Goal: Task Accomplishment & Management: Use online tool/utility

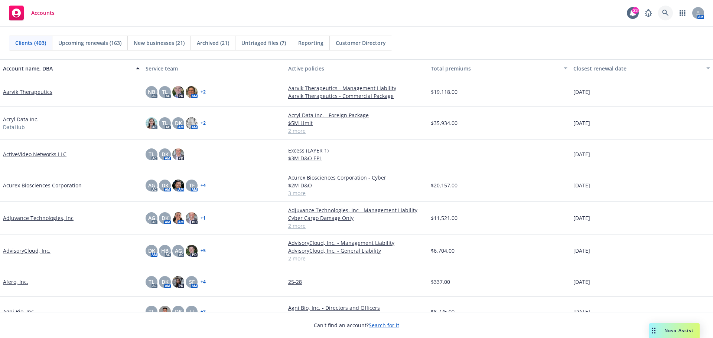
click at [668, 13] on icon at bounding box center [665, 13] width 7 height 7
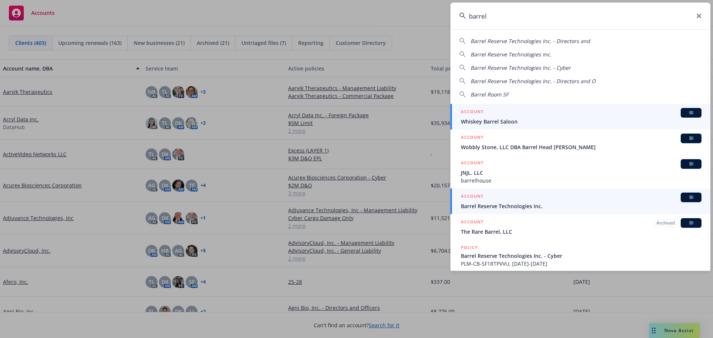
type input "barrel"
click at [505, 203] on span "Barrel Reserve Technologies Inc." at bounding box center [581, 206] width 241 height 8
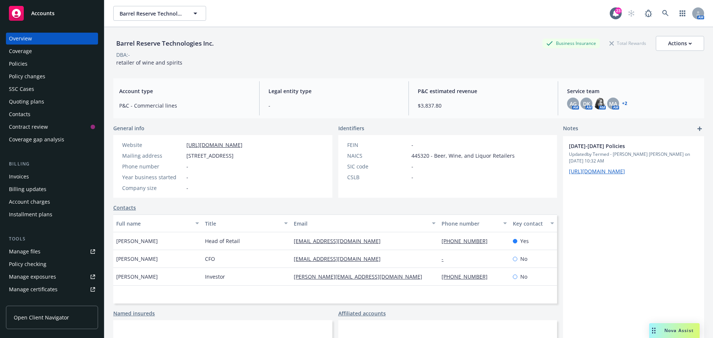
click at [25, 61] on div "Policies" at bounding box center [18, 64] width 19 height 12
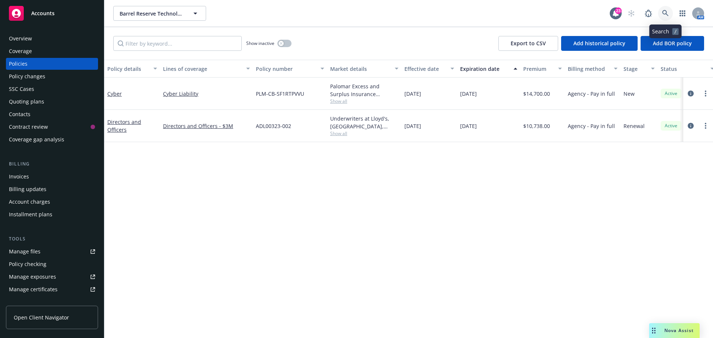
click at [667, 12] on icon at bounding box center [665, 13] width 7 height 7
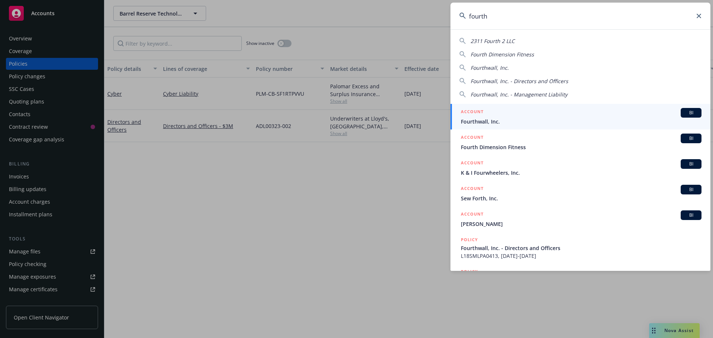
type input "fourth"
click at [478, 123] on span "Fourthwall, Inc." at bounding box center [581, 122] width 241 height 8
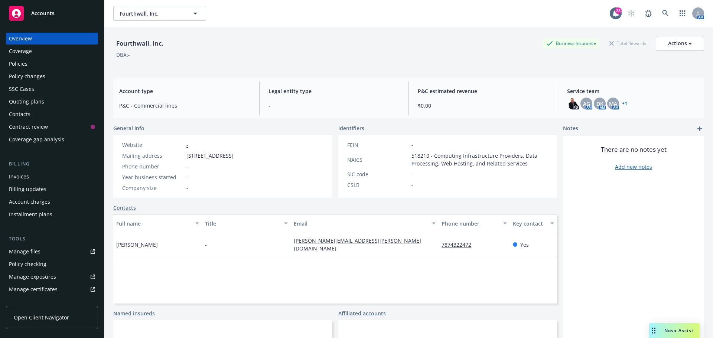
click at [20, 99] on div "Quoting plans" at bounding box center [26, 102] width 35 height 12
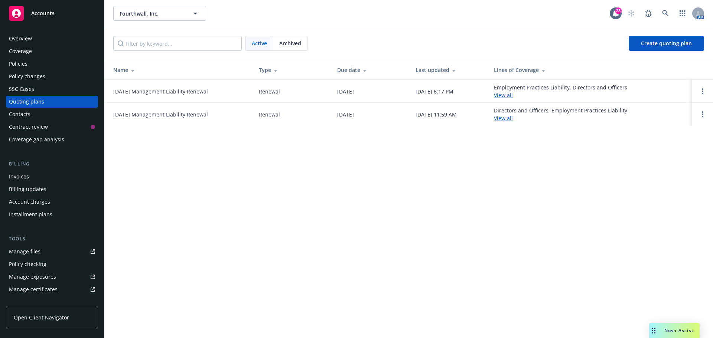
click at [156, 91] on link "[DATE] Management Liability Renewal" at bounding box center [160, 92] width 95 height 8
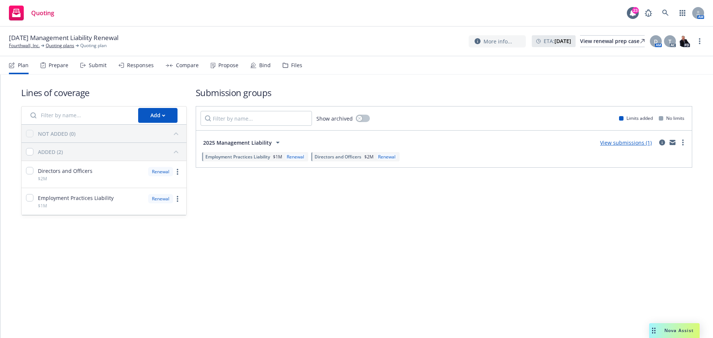
click at [293, 67] on div "Files" at bounding box center [296, 65] width 11 height 6
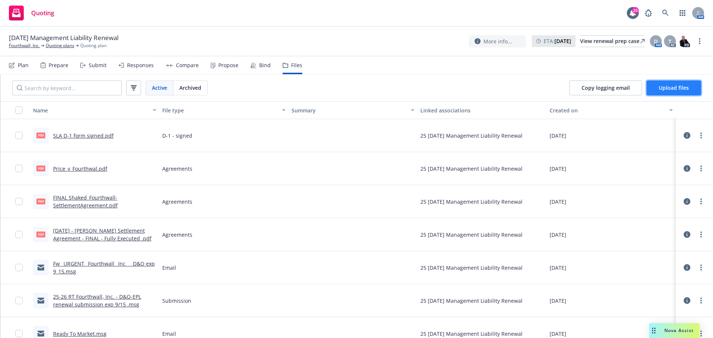
click at [678, 86] on span "Upload files" at bounding box center [674, 87] width 30 height 7
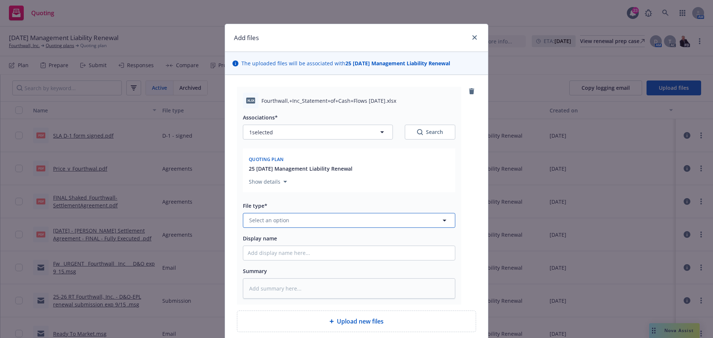
click at [259, 219] on span "Select an option" at bounding box center [269, 221] width 40 height 8
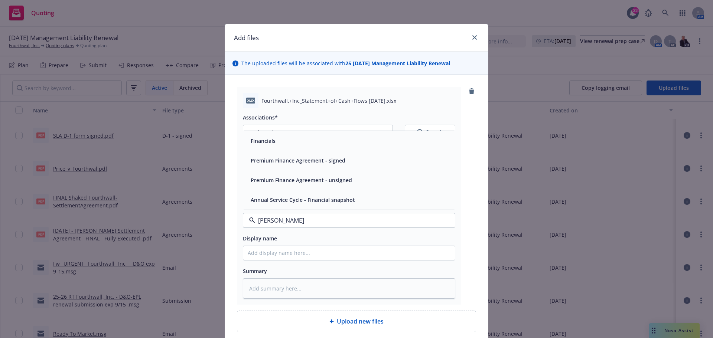
type input "financ"
click at [286, 139] on div "Financials" at bounding box center [349, 141] width 203 height 11
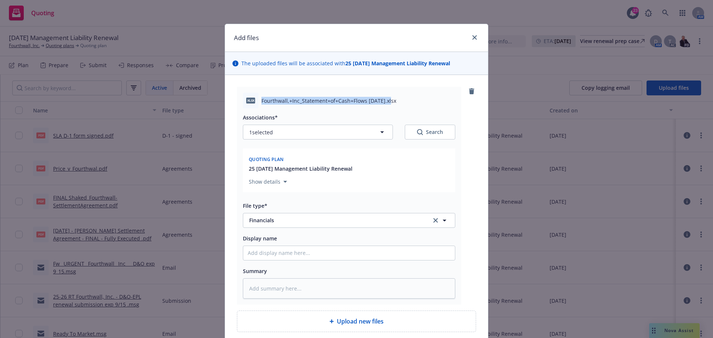
drag, startPoint x: 259, startPoint y: 100, endPoint x: 385, endPoint y: 99, distance: 126.3
click at [385, 99] on span "Fourthwall,+Inc_Statement+of+Cash+Flows [DATE].xlsx" at bounding box center [328, 101] width 135 height 8
copy span "Fourthwall,+Inc_Statement+of+Cash+Flows [DATE]"
click at [257, 254] on input "Display name" at bounding box center [349, 253] width 212 height 14
paste input "Fourthwall,+Inc_Statement+of+Cash+Flows [DATE]"
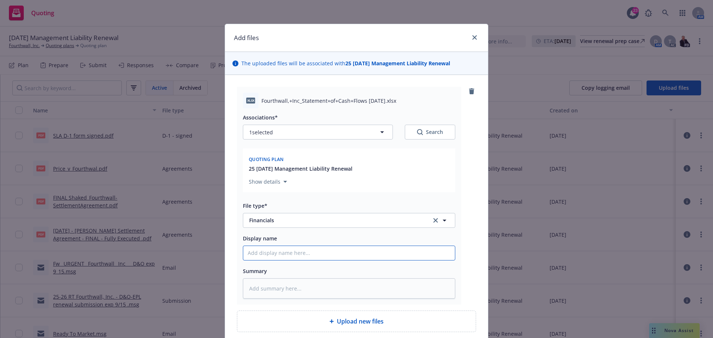
type textarea "x"
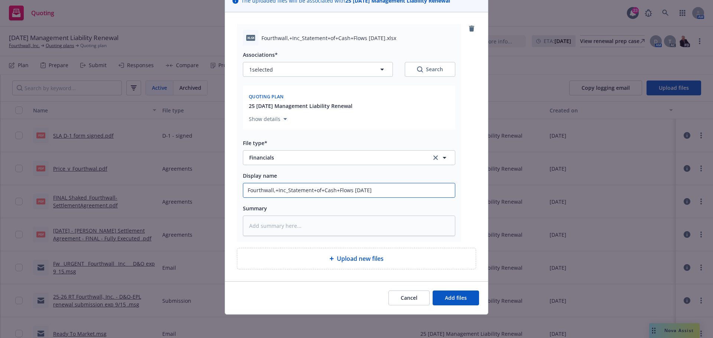
scroll to position [63, 0]
type input "Fourthwall,+Inc_Statement+of+Cash+Flows [DATE]"
click at [451, 295] on span "Add files" at bounding box center [456, 297] width 22 height 7
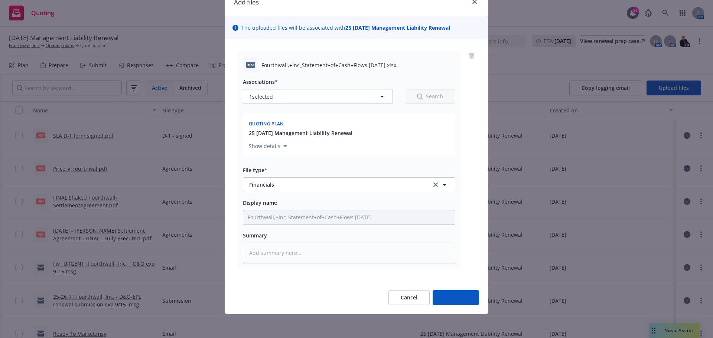
scroll to position [36, 0]
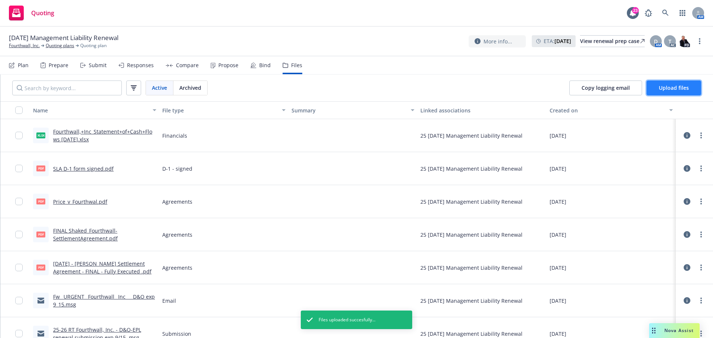
click at [686, 89] on span "Upload files" at bounding box center [674, 87] width 30 height 7
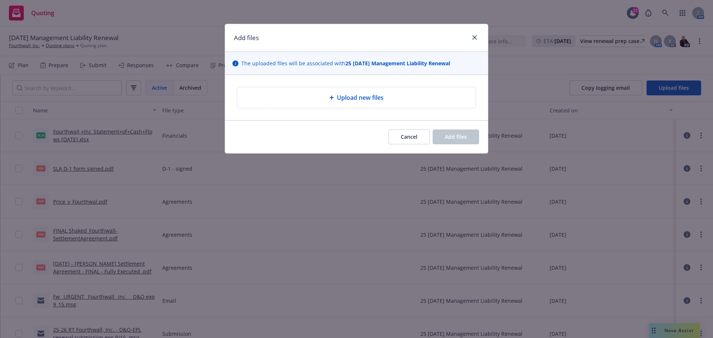
type textarea "x"
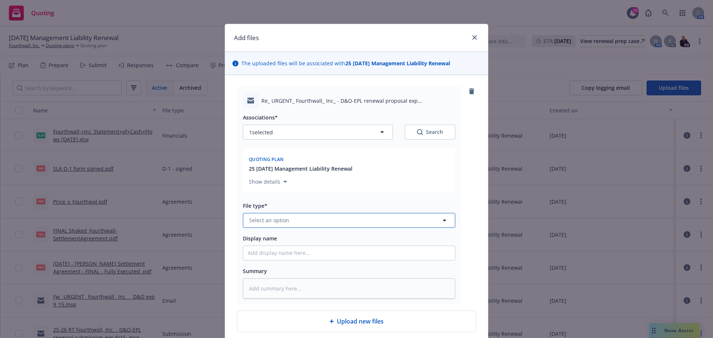
click at [264, 222] on span "Select an option" at bounding box center [269, 221] width 40 height 8
type input "email"
click at [264, 195] on div "Email" at bounding box center [349, 200] width 203 height 11
click at [259, 252] on input "Display name" at bounding box center [349, 253] width 212 height 14
type textarea "x"
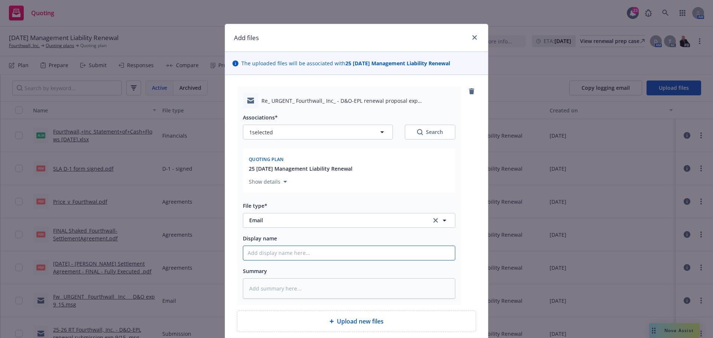
type input "D"
type textarea "x"
type input "De"
type textarea "x"
type input "Det"
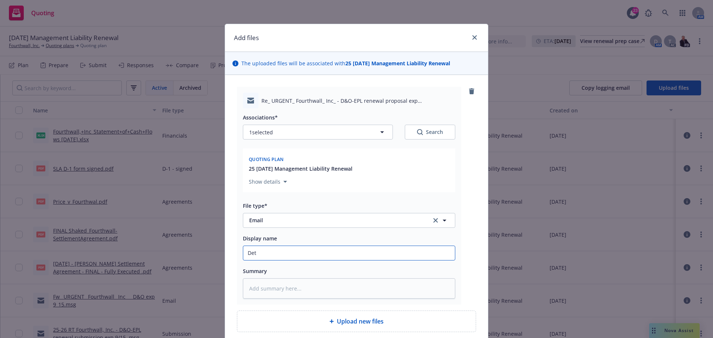
type textarea "x"
type input "Deta"
type textarea "x"
type input "Detai"
type textarea "x"
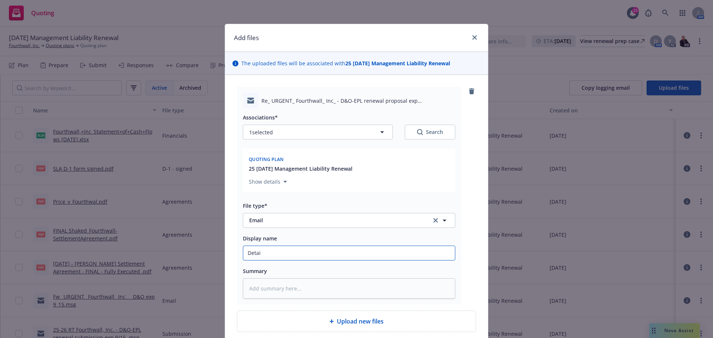
type input "Detail"
type textarea "x"
type input "Details"
type textarea "x"
type input "Details"
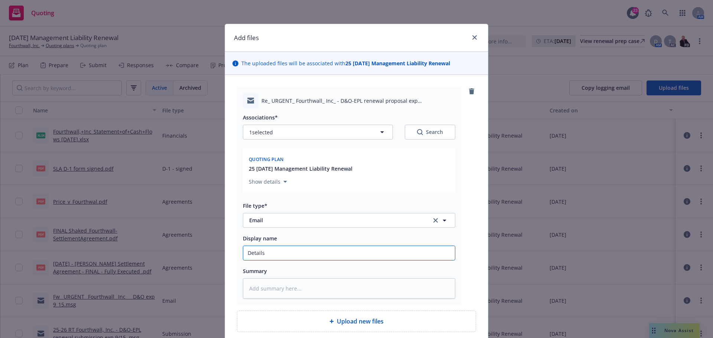
type textarea "x"
type input "Details o"
type textarea "x"
type input "Details on"
type textarea "x"
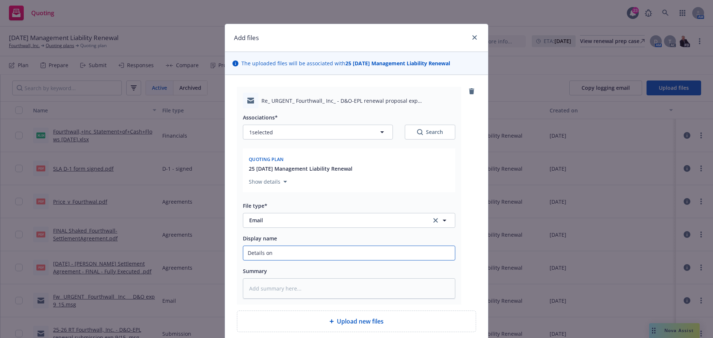
type input "Details on"
type textarea "x"
type input "Details on c"
type textarea "x"
type input "Details on cl"
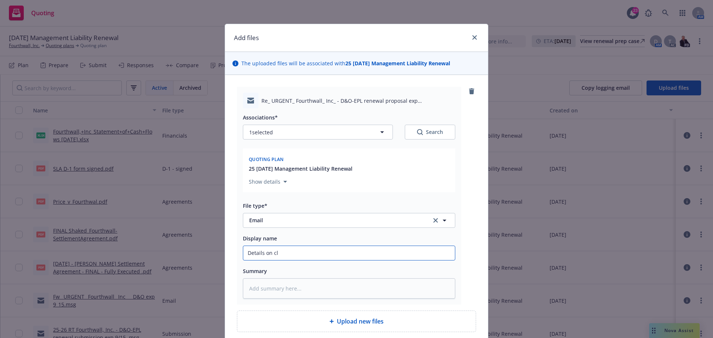
type textarea "x"
type input "Details on cli"
type textarea "x"
type input "Details on clie"
type textarea "x"
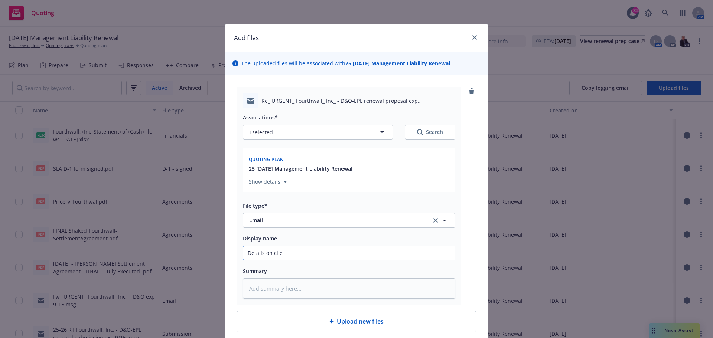
type input "Details on clien"
type textarea "x"
type input "Details on client"
type textarea "x"
type input "Details on clients"
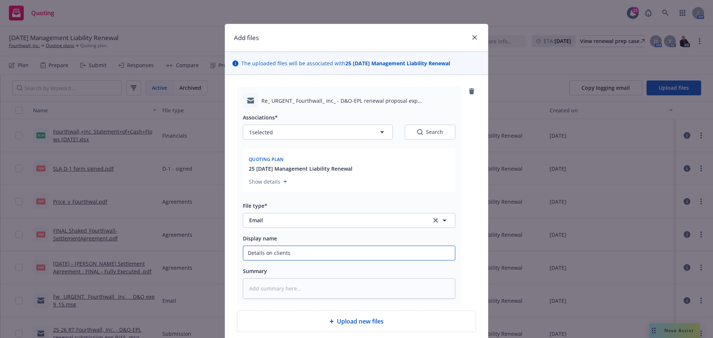
type textarea "x"
type input "Details on clients"
type textarea "x"
type input "Details on clients c"
type textarea "x"
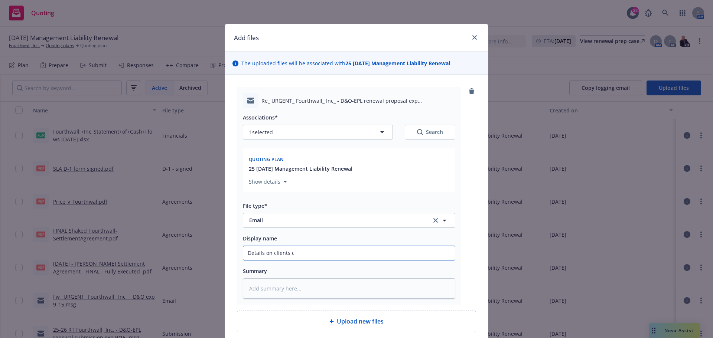
type input "Details on clients cu"
type textarea "x"
type input "Details on clients cur"
type textarea "x"
type input "Details on clients curr"
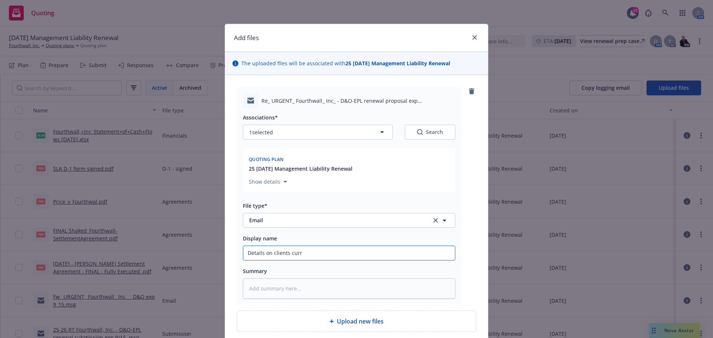
type textarea "x"
type input "Details on clients curre"
type textarea "x"
type input "Details on clients curren"
type textarea "x"
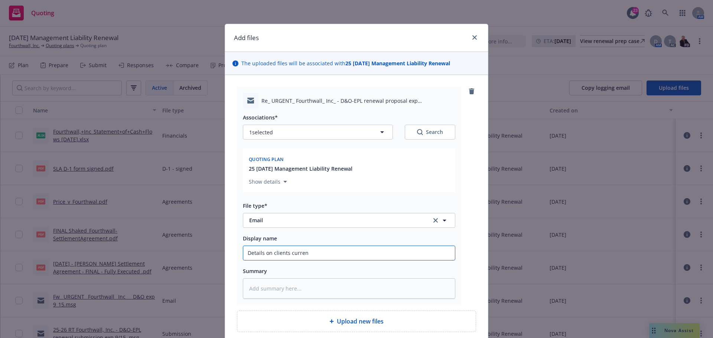
type input "Details on clients current"
type textarea "x"
type input "Details on clients current"
type textarea "x"
type input "Details on clients current l"
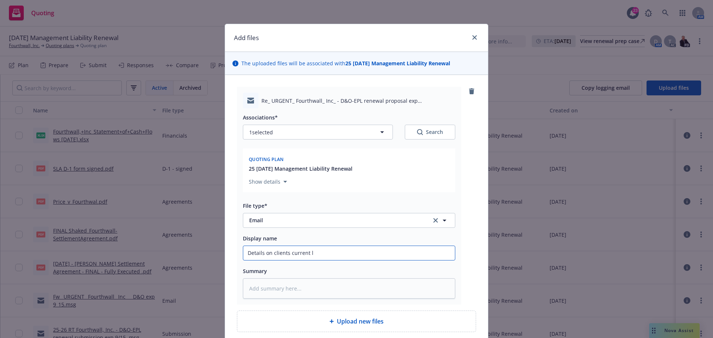
type textarea "x"
type input "Details on clients current li"
type textarea "x"
type input "Details on clients current lia"
type textarea "x"
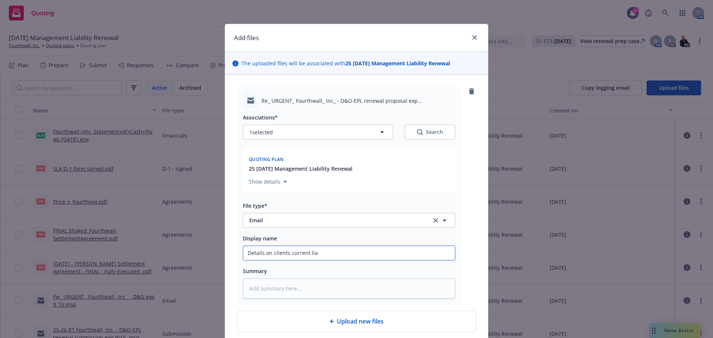
type input "Details on clients current liab"
type textarea "x"
type input "Details on clients current liabi"
type textarea "x"
type input "Details on clients current liabil"
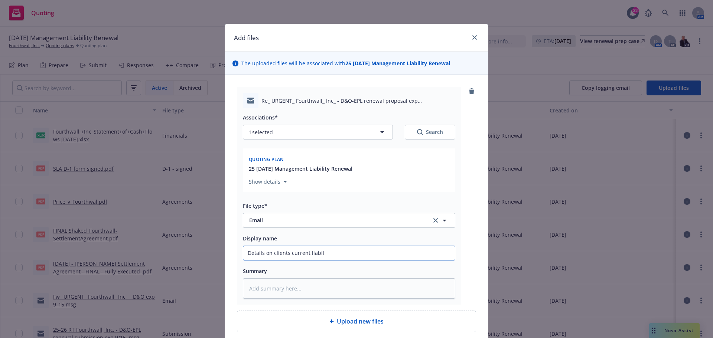
type textarea "x"
type input "Details on clients current liabili"
type textarea "x"
type input "Details on clients current liabilit"
type textarea "x"
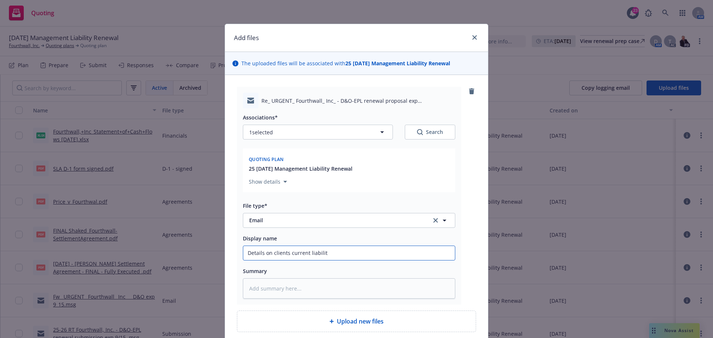
type input "Details on clients current liabiliti"
type textarea "x"
type input "Details on clients current liabilitie"
type textarea "x"
type input "Details on clients current liabilities"
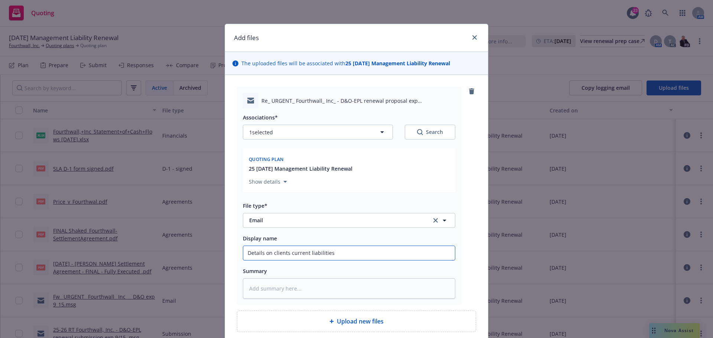
type textarea "x"
type input "Details on clients current liabilities"
type textarea "x"
type input "Details on clients current liabilities o"
type textarea "x"
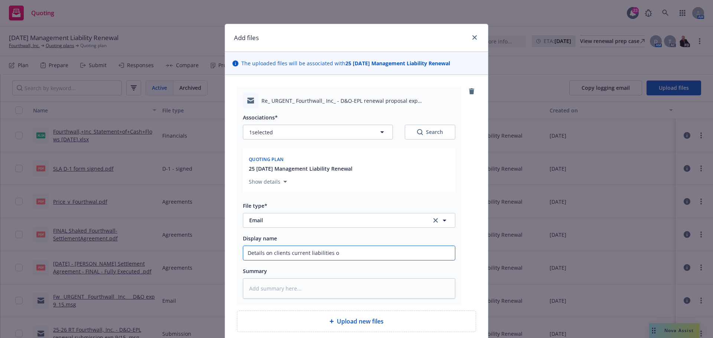
type input "Details on clients current liabilities ow"
type textarea "x"
type input "Details on clients current liabilities owe"
type textarea "x"
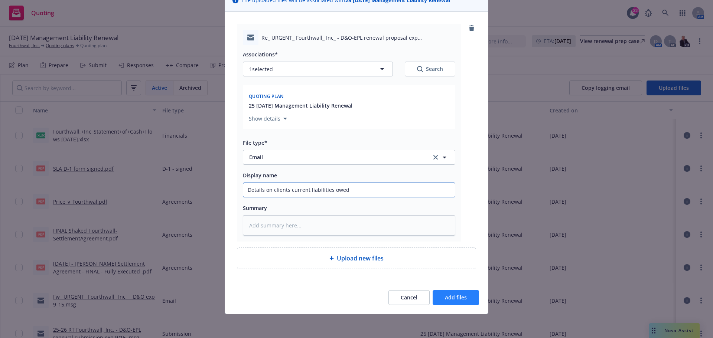
type input "Details on clients current liabilities owed"
click at [451, 297] on span "Add files" at bounding box center [456, 297] width 22 height 7
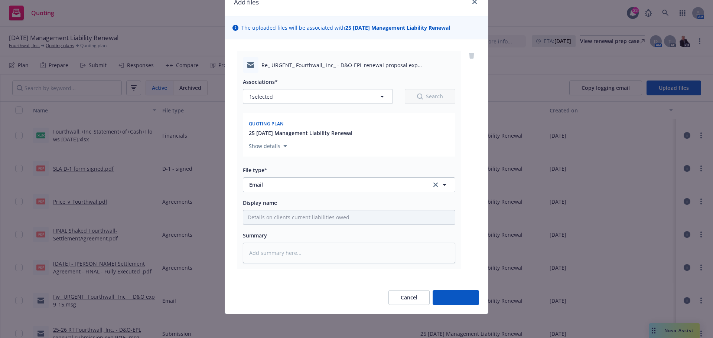
type textarea "x"
